Goal: Contribute content

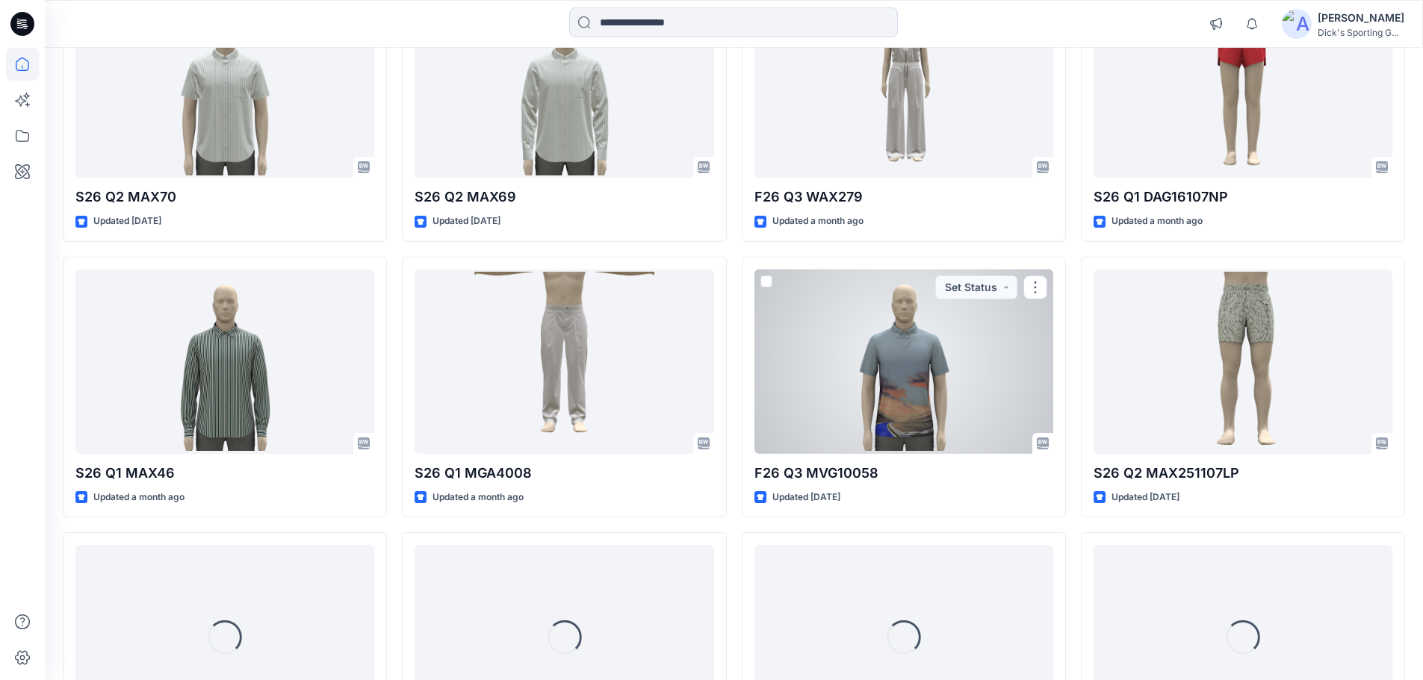
scroll to position [512, 0]
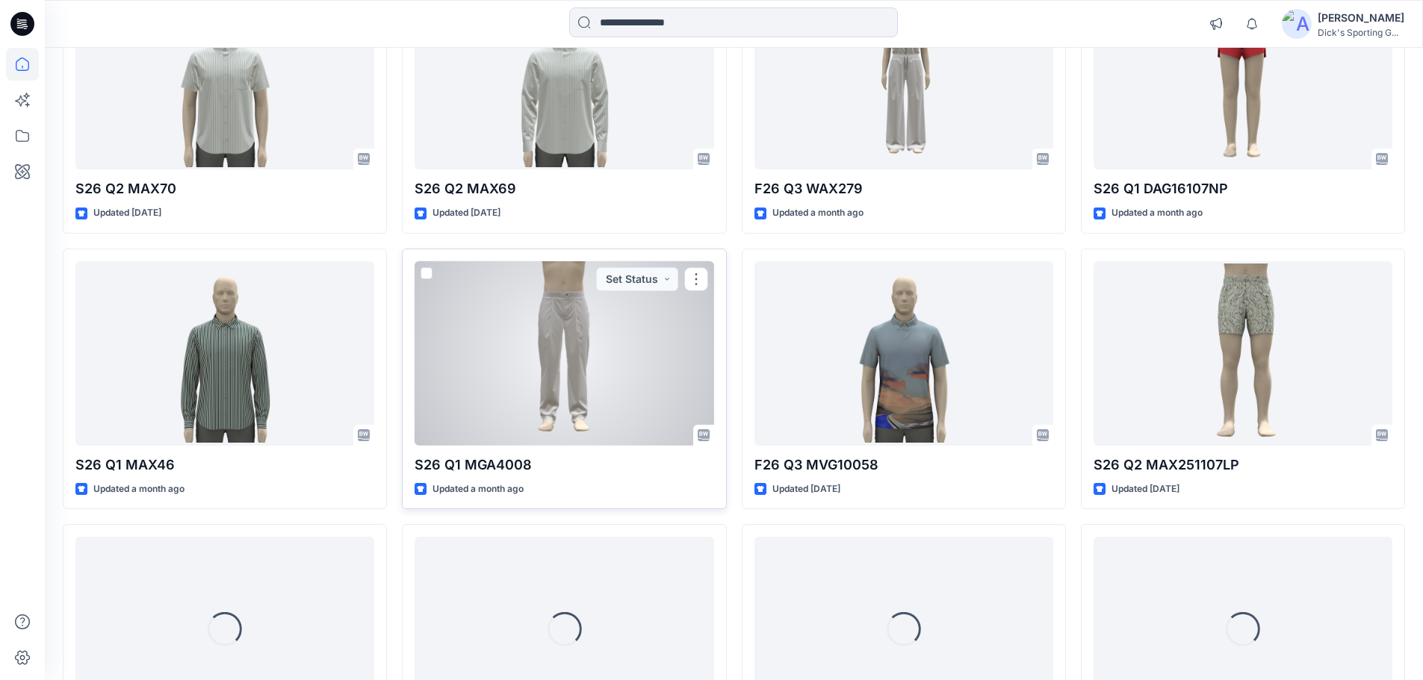
click at [625, 394] on div at bounding box center [563, 353] width 299 height 184
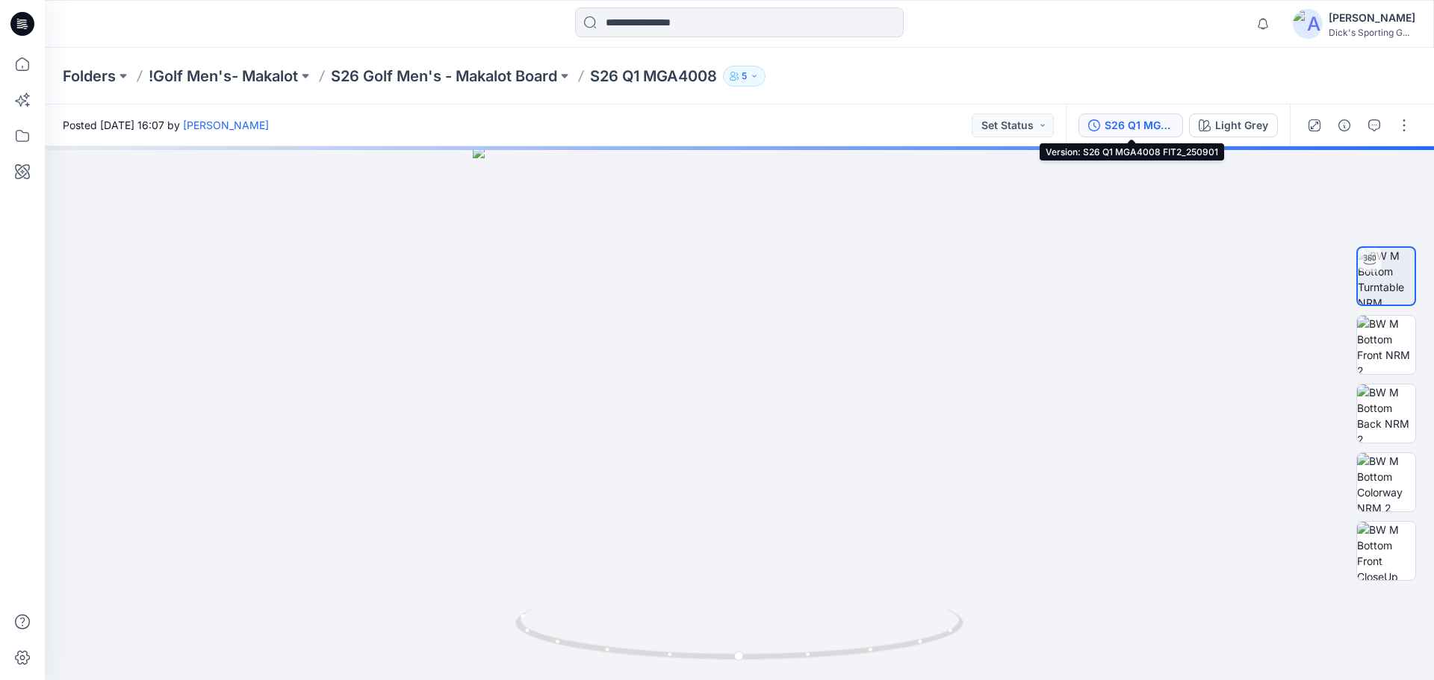
click at [1155, 136] on button "S26 Q1 MGA4008 FIT2_250901" at bounding box center [1130, 126] width 105 height 24
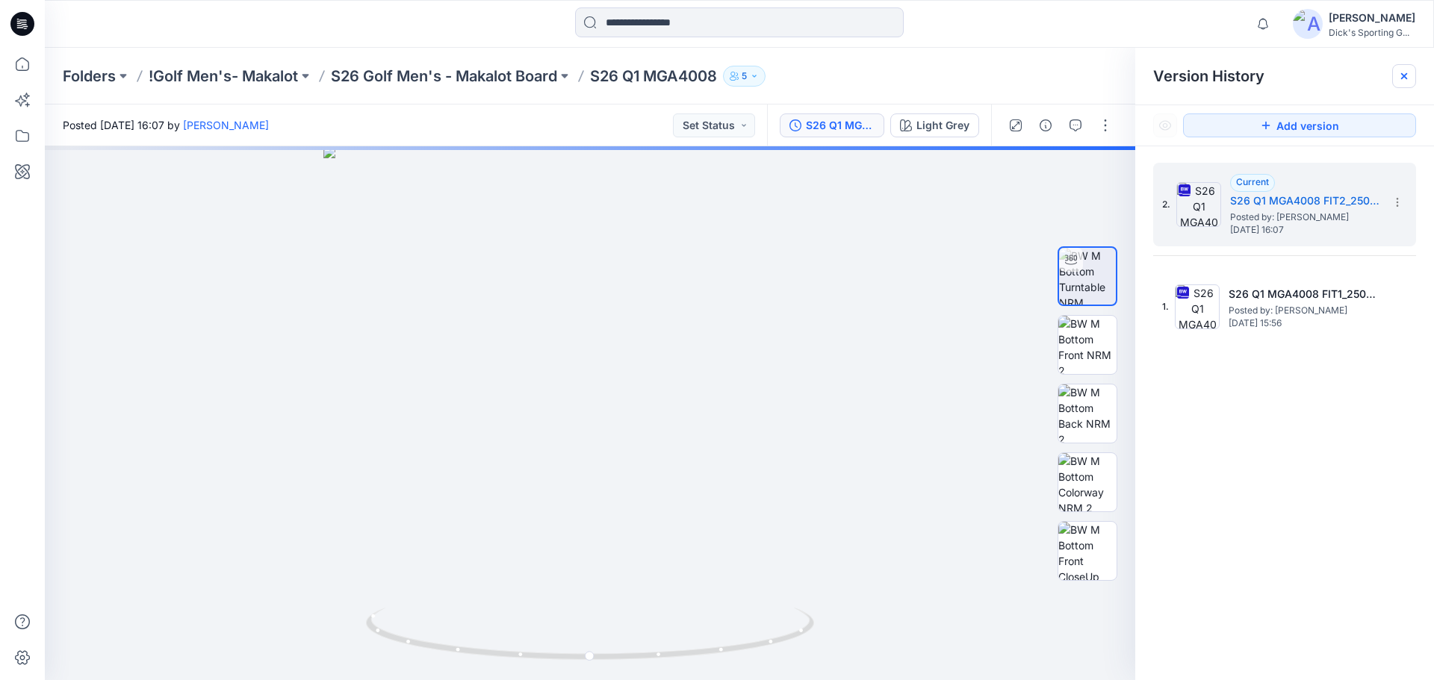
click at [1404, 79] on icon at bounding box center [1404, 76] width 12 height 12
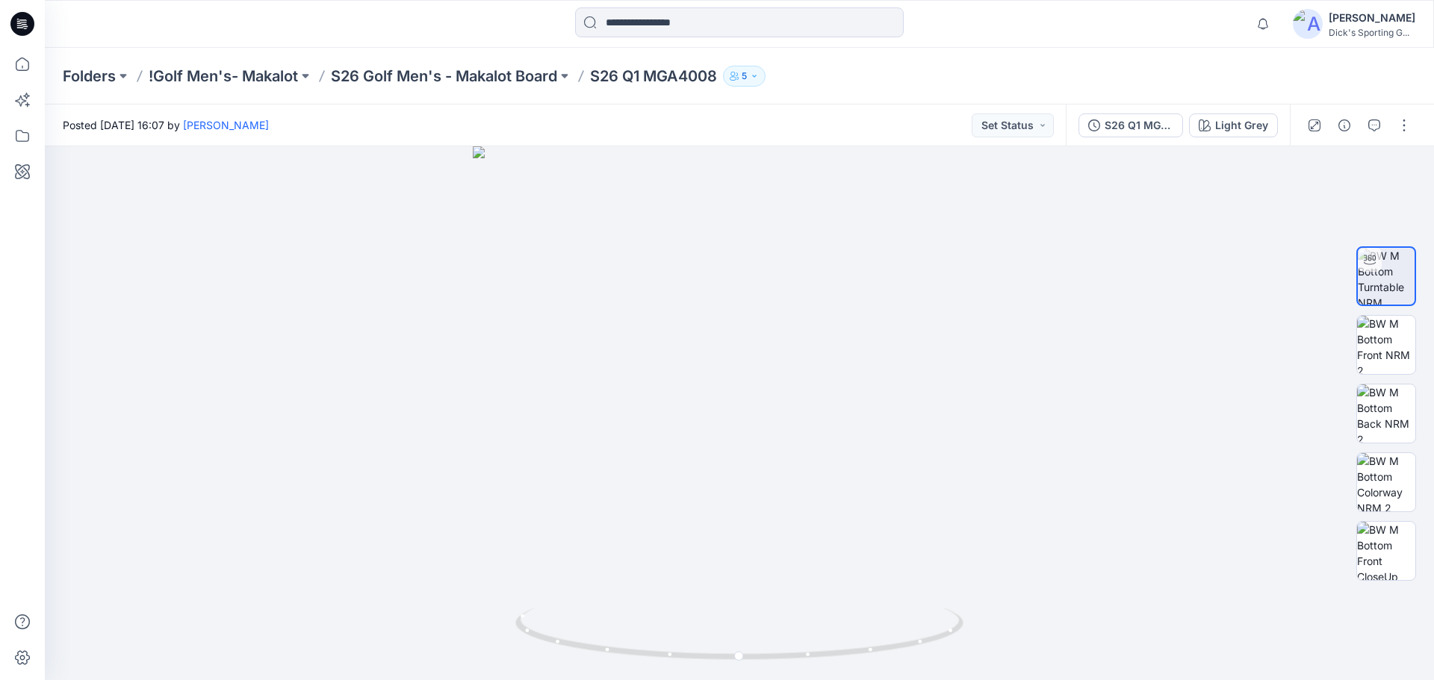
click at [848, 105] on div "Posted Tuesday, September 02, 2025 16:07 by Chieh Hung Set Status" at bounding box center [555, 125] width 1021 height 41
click at [865, 141] on div "Posted Tuesday, September 02, 2025 16:07 by Chieh Hung Set Status" at bounding box center [555, 125] width 1021 height 41
click at [802, 117] on div "Posted Wednesday, October 15, 2025 17:05 by Chieh Hung Set Status" at bounding box center [555, 125] width 1021 height 41
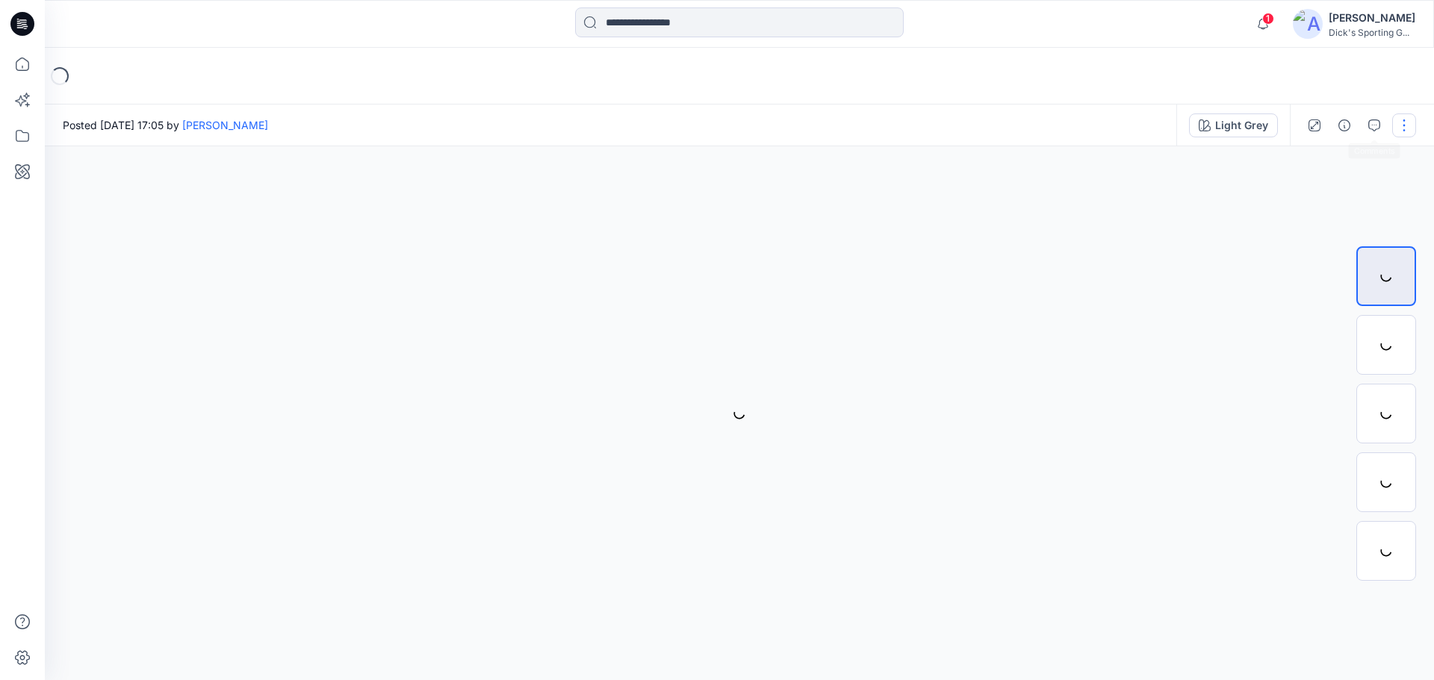
click at [1404, 122] on button "button" at bounding box center [1404, 126] width 24 height 24
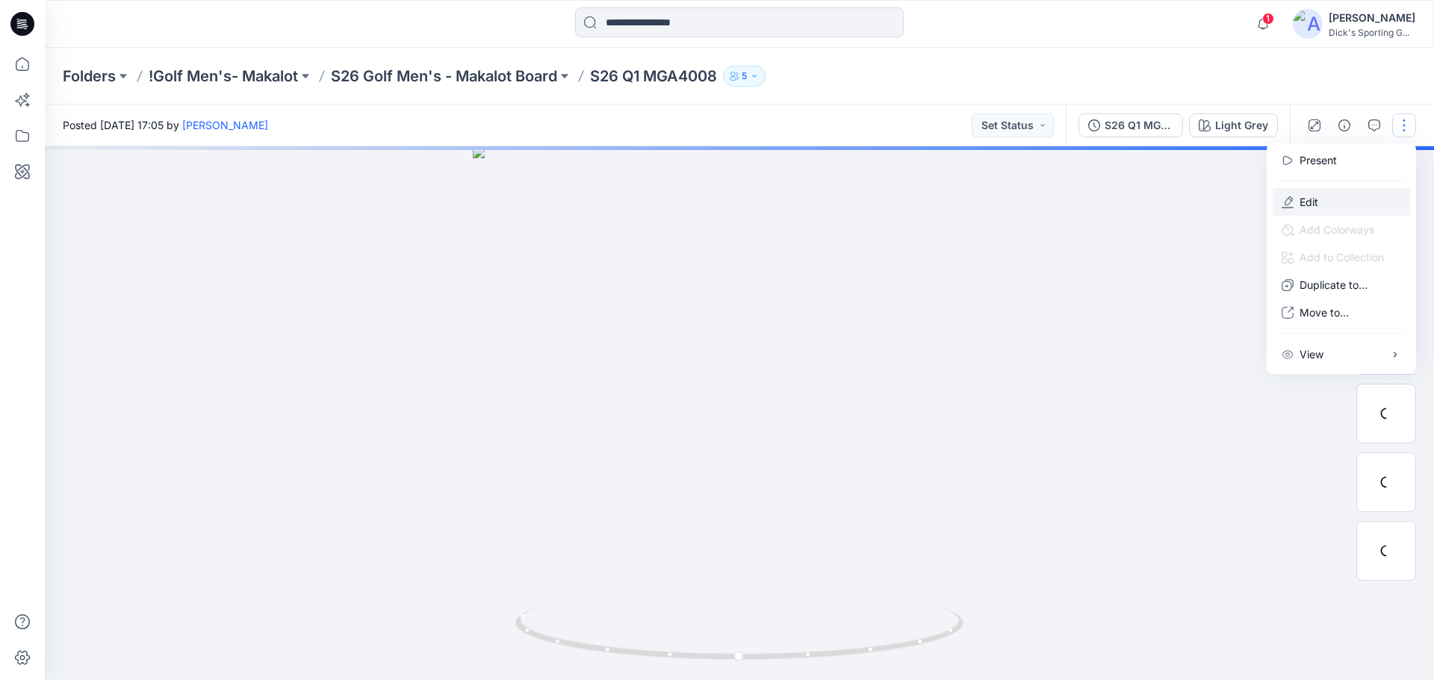
click at [1329, 207] on button "Edit" at bounding box center [1341, 202] width 137 height 28
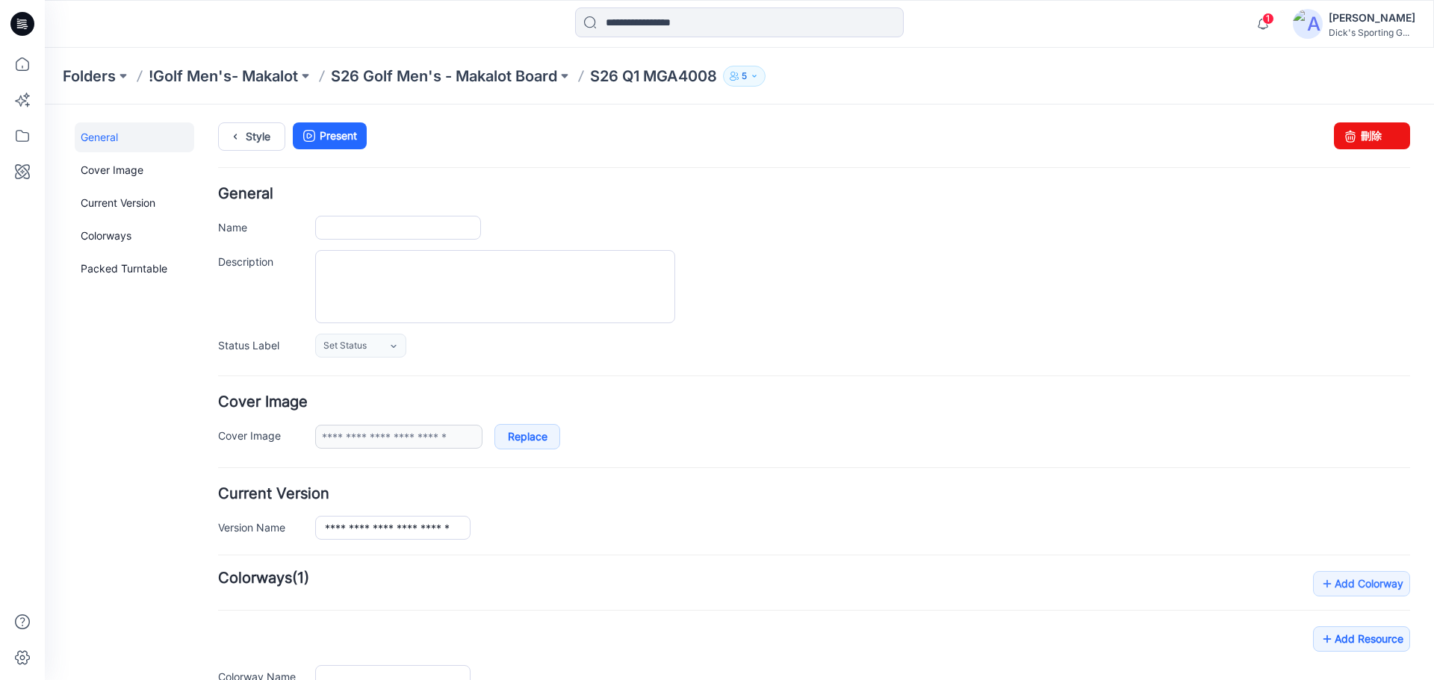
type input "**********"
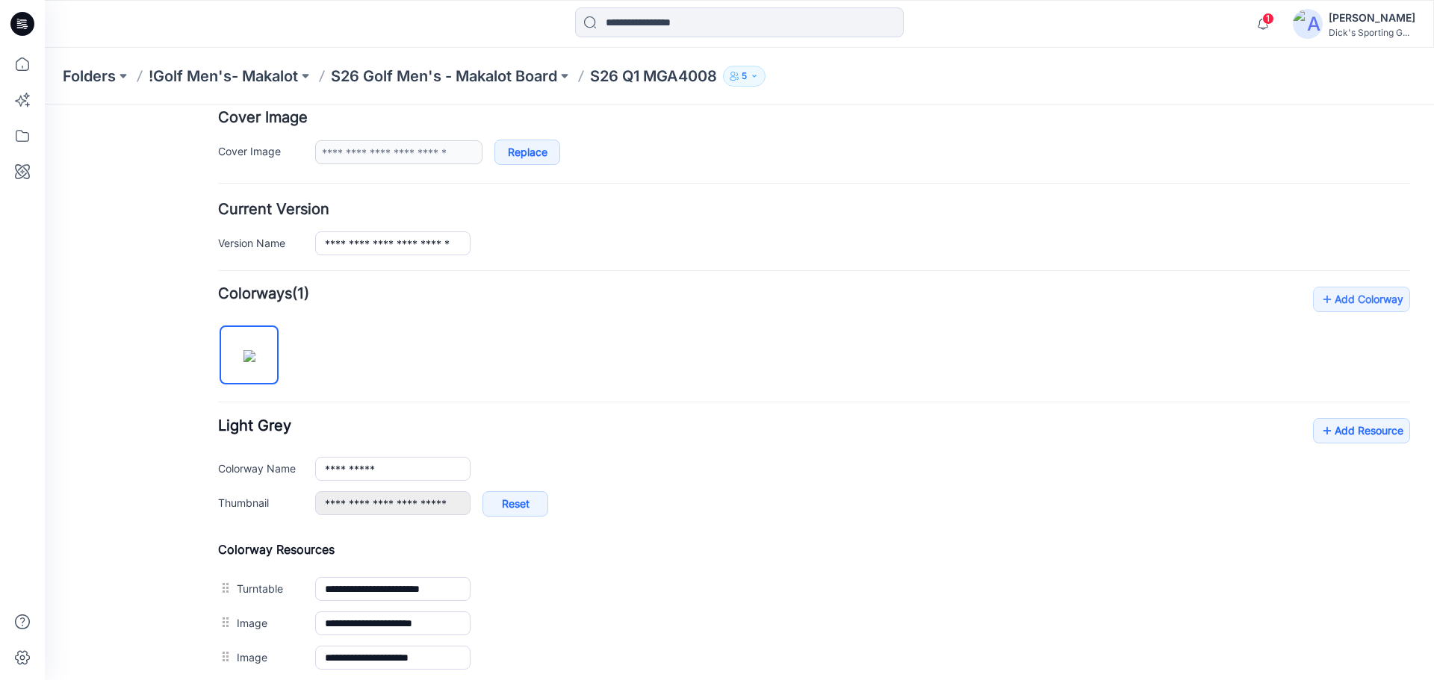
scroll to position [519, 0]
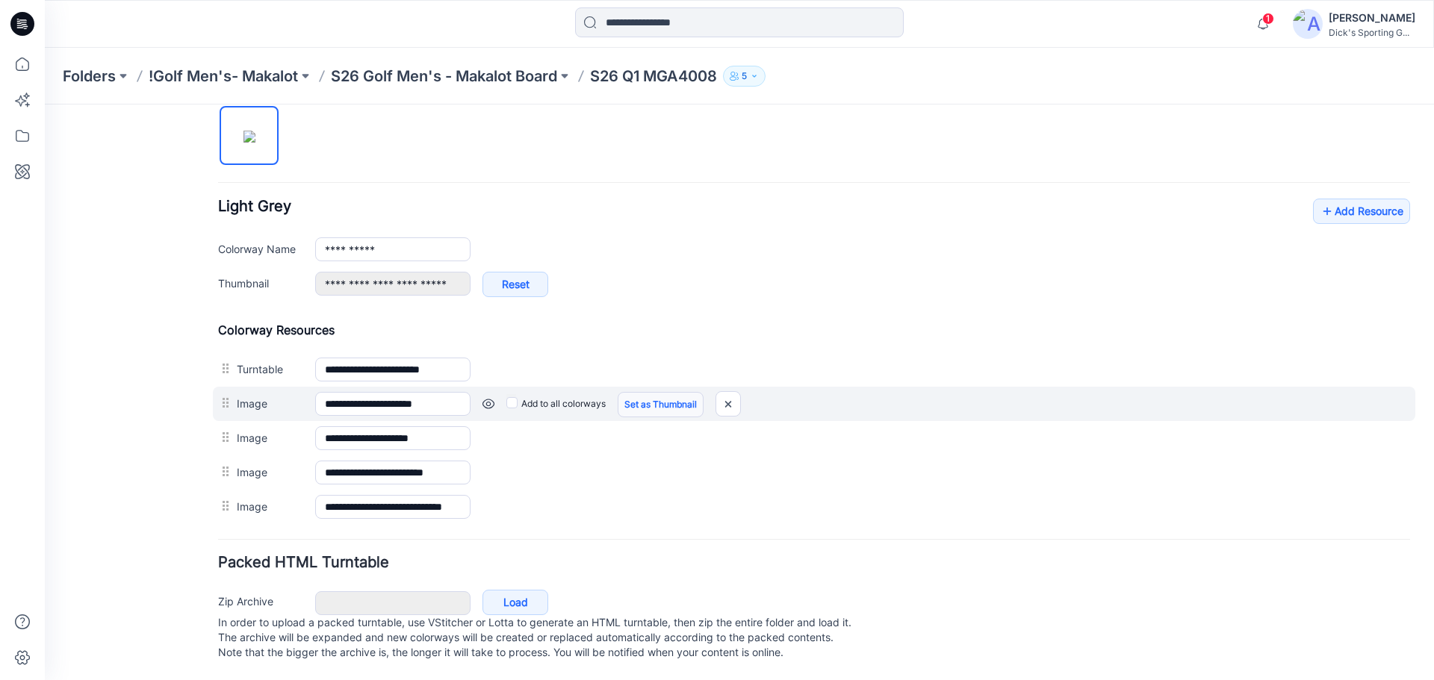
click at [641, 392] on link "Set as Thumbnail" at bounding box center [661, 404] width 86 height 25
type input "**********"
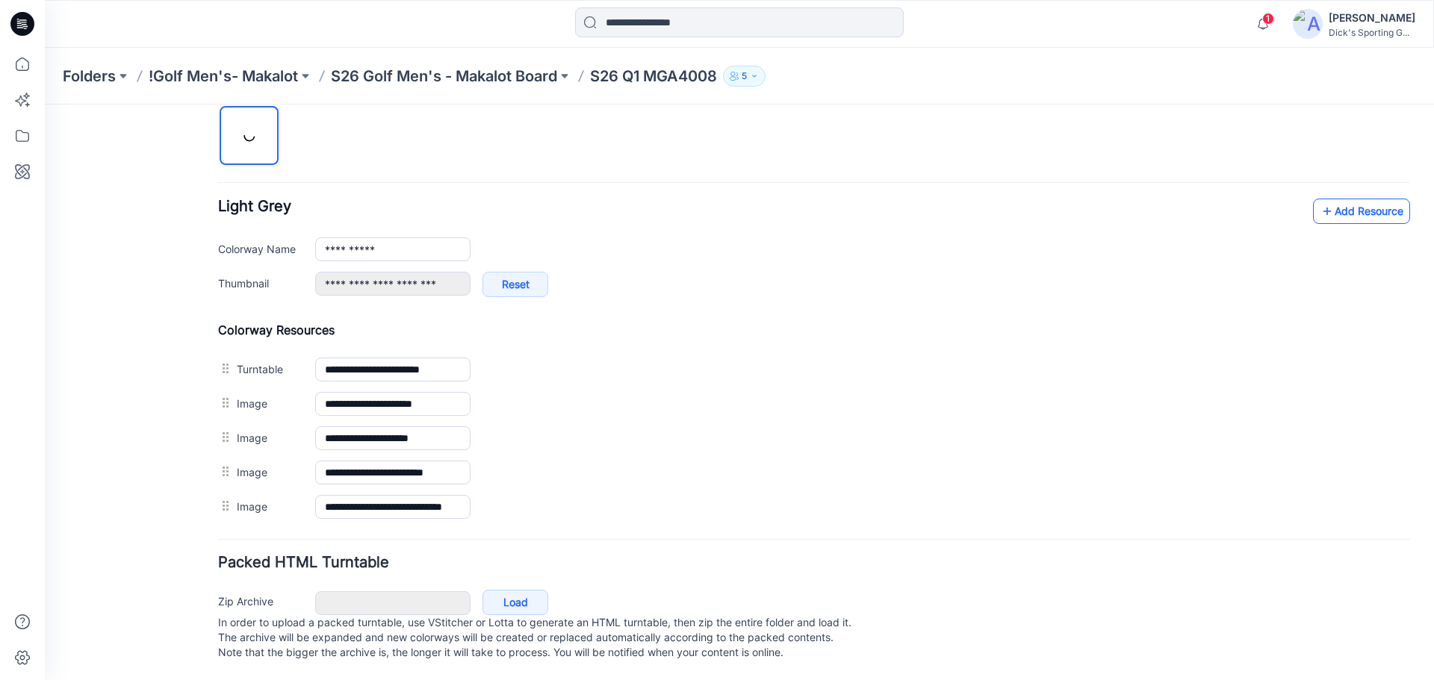
click at [1380, 199] on link "Add Resource" at bounding box center [1361, 211] width 97 height 25
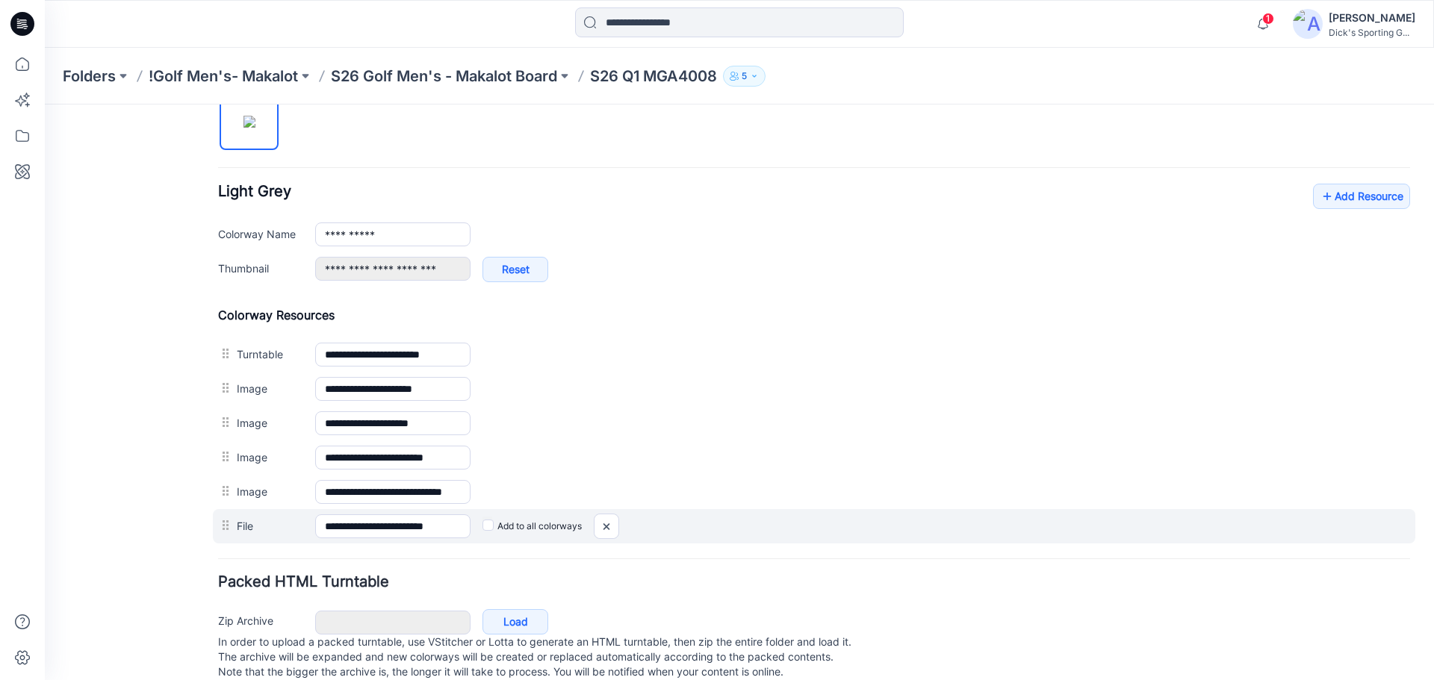
click at [524, 529] on label "Add to all colorways" at bounding box center [531, 527] width 99 height 24
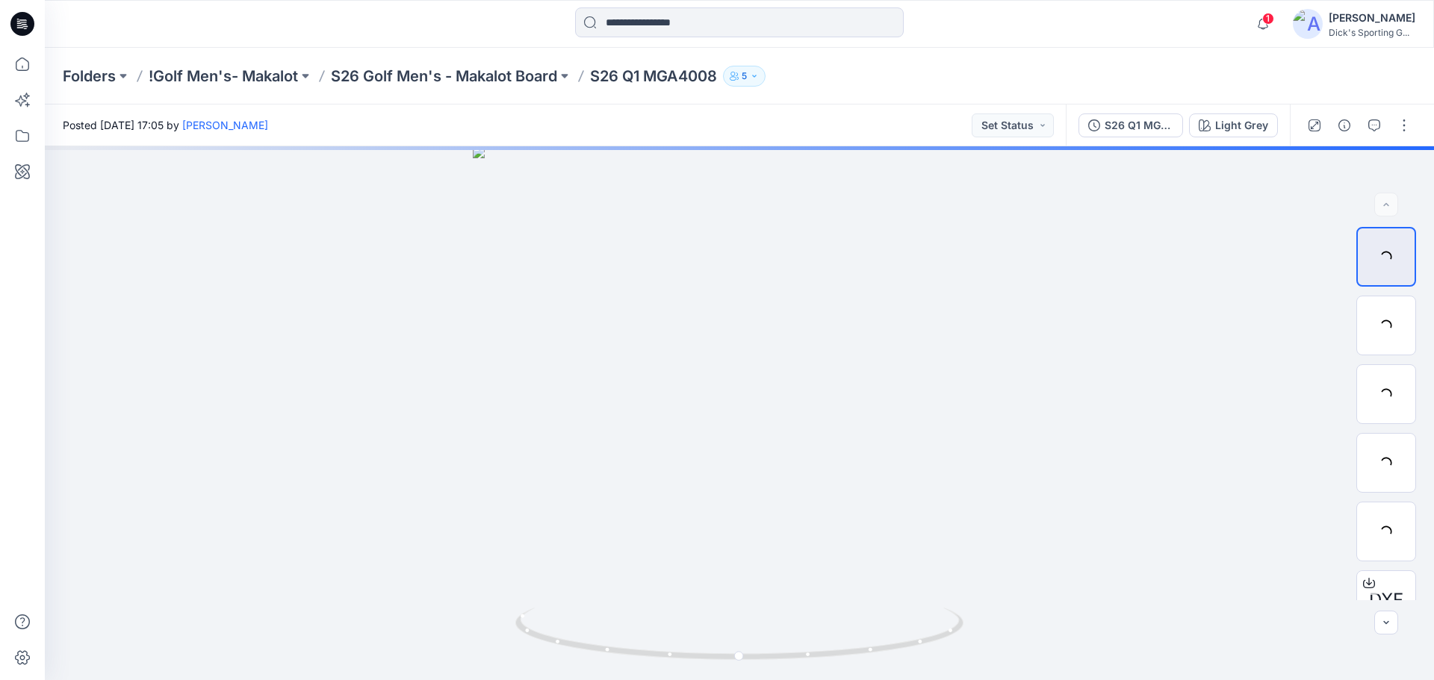
click at [515, 55] on div "Folders !Golf Men's- Makalot S26 Golf Men's - Makalot Board S26 Q1 MGA4008 5" at bounding box center [739, 76] width 1389 height 57
